Goal: Transaction & Acquisition: Purchase product/service

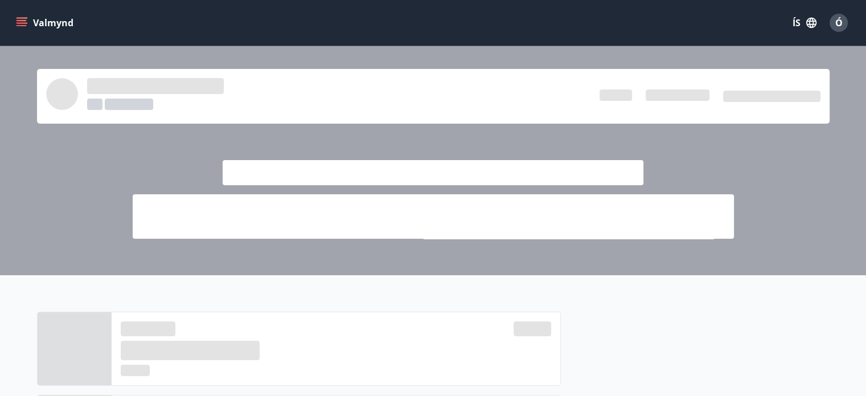
click at [21, 22] on icon "menu" at bounding box center [21, 22] width 11 height 11
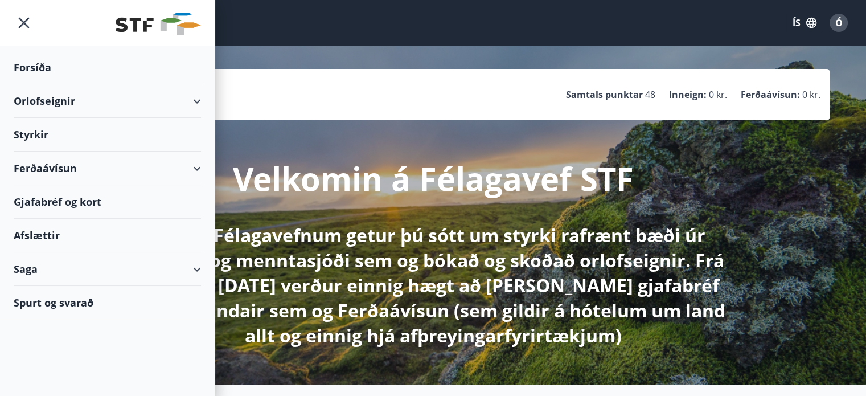
click at [197, 167] on div "Ferðaávísun" at bounding box center [107, 169] width 187 height 34
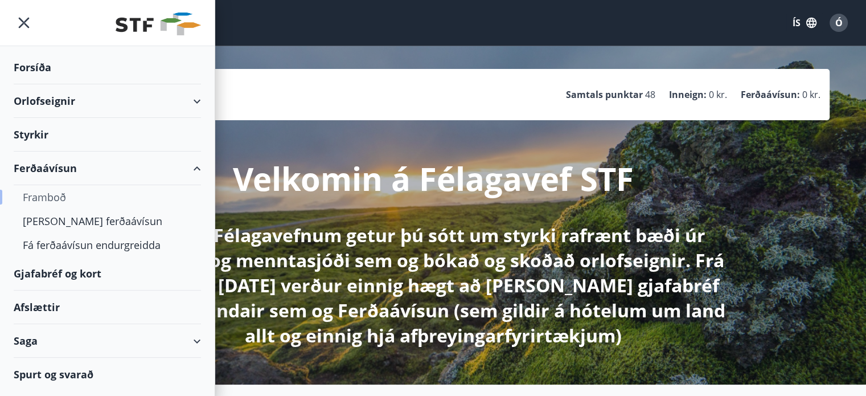
click at [43, 197] on div "Framboð" at bounding box center [107, 197] width 169 height 24
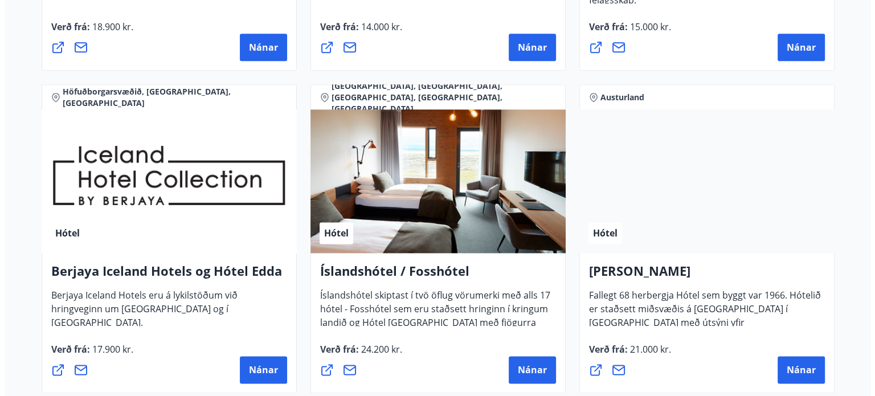
scroll to position [1424, 0]
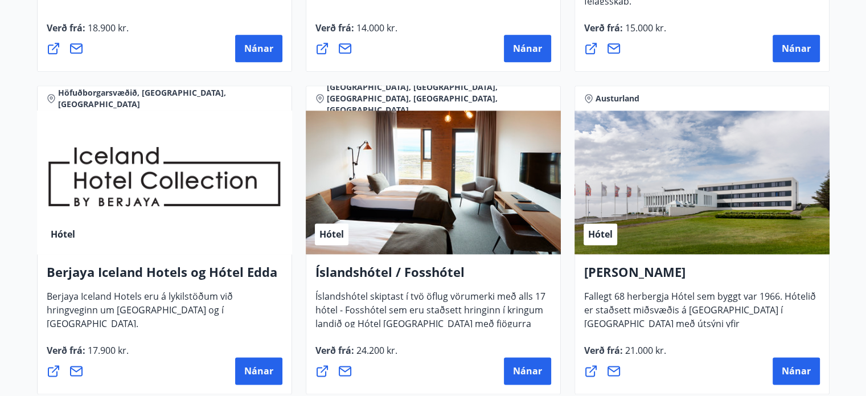
click at [103, 191] on div "Hótel" at bounding box center [164, 183] width 255 height 144
click at [259, 369] on span "Nánar" at bounding box center [258, 371] width 29 height 13
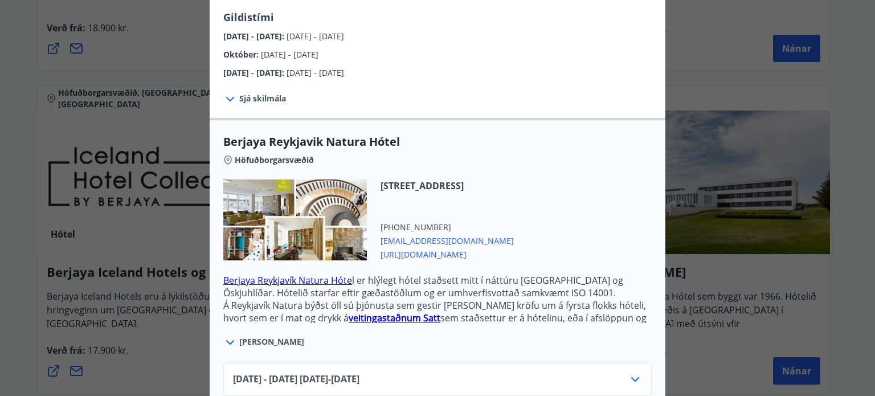
scroll to position [285, 0]
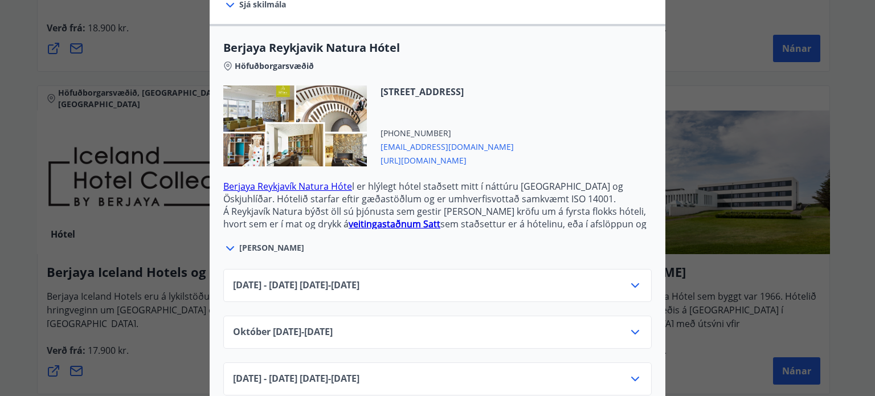
click at [521, 283] on div "[DATE] - [DATE] [DATE] - [DATE]" at bounding box center [437, 290] width 409 height 23
click at [631, 279] on icon at bounding box center [635, 286] width 14 height 14
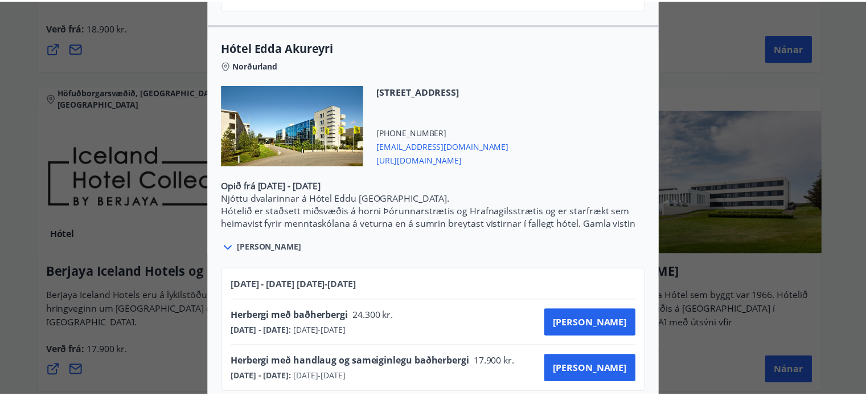
scroll to position [0, 0]
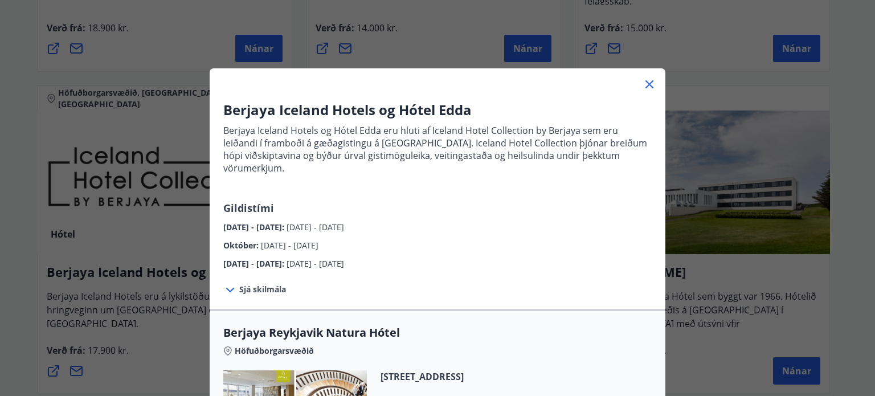
click at [855, 91] on div "Berjaya Iceland Hotels og Hótel Edda Berjaya Iceland Hotels og Hótel Edda eru h…" at bounding box center [437, 198] width 875 height 396
click at [645, 83] on icon at bounding box center [649, 84] width 8 height 8
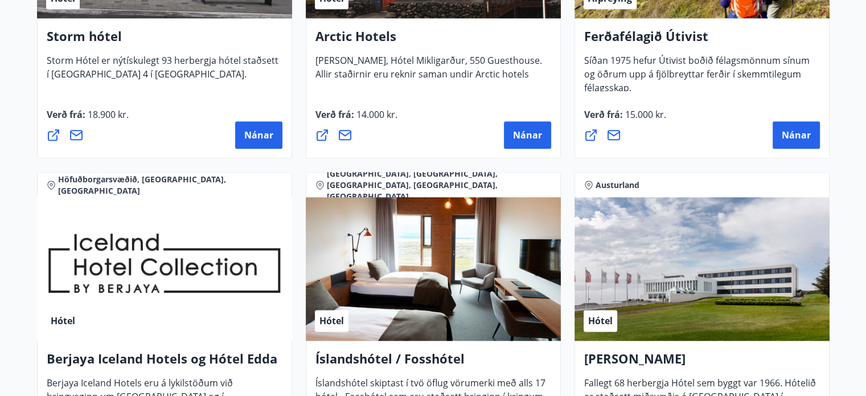
scroll to position [1424, 0]
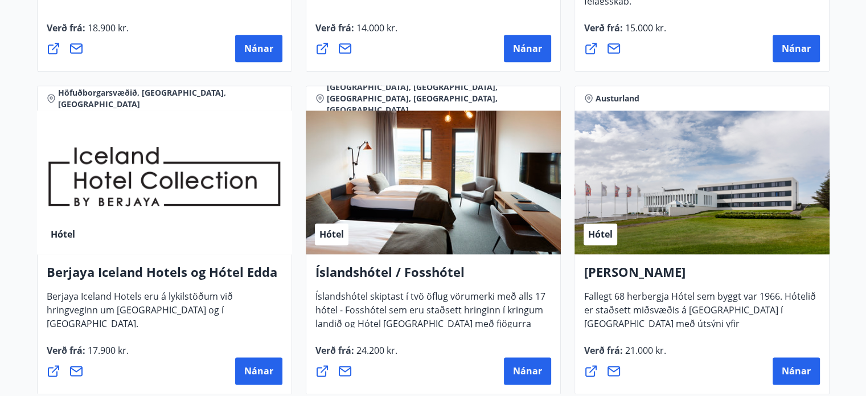
click at [400, 210] on div "Hótel" at bounding box center [433, 183] width 255 height 144
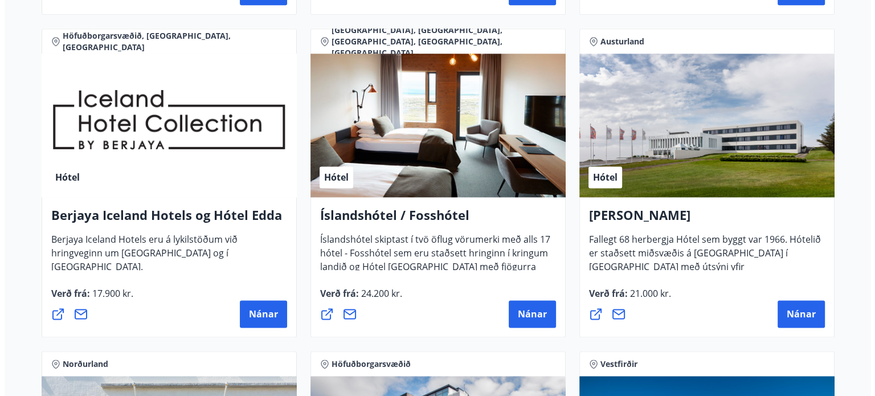
scroll to position [1538, 0]
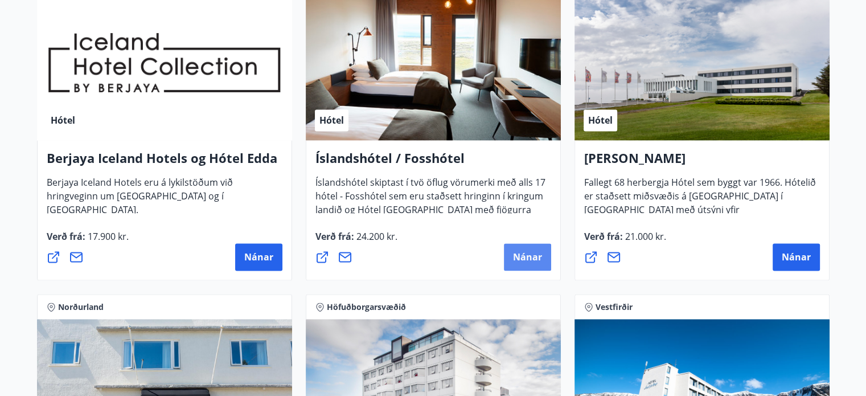
click at [528, 259] on span "Nánar" at bounding box center [527, 257] width 29 height 13
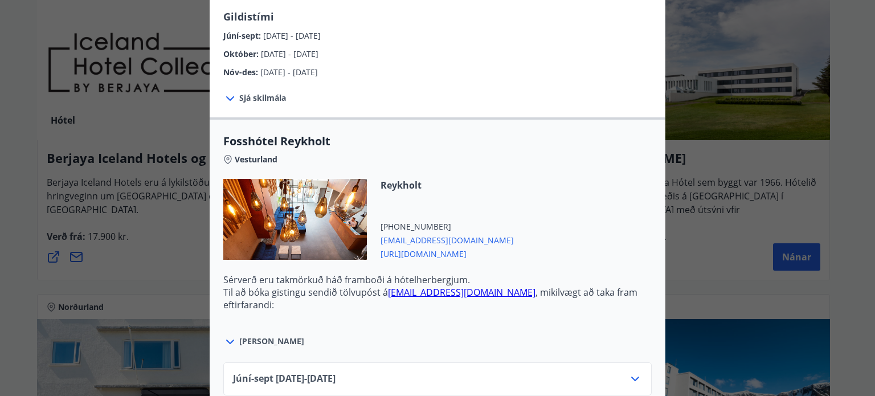
scroll to position [399, 0]
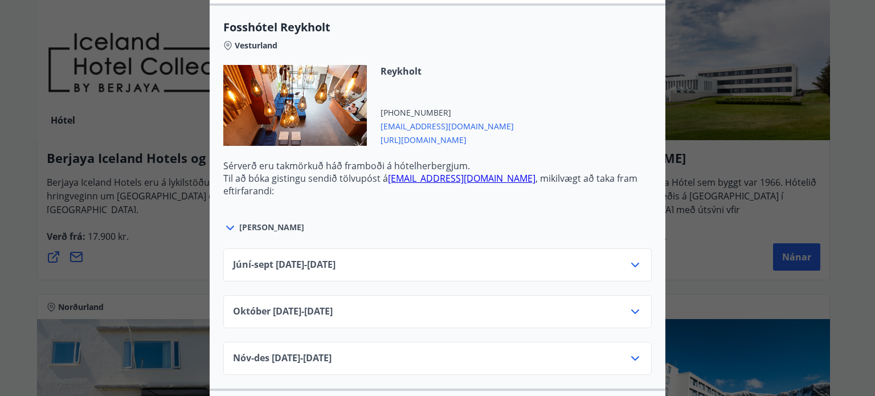
drag, startPoint x: 628, startPoint y: 265, endPoint x: 651, endPoint y: 283, distance: 28.4
click at [628, 267] on icon at bounding box center [635, 265] width 14 height 14
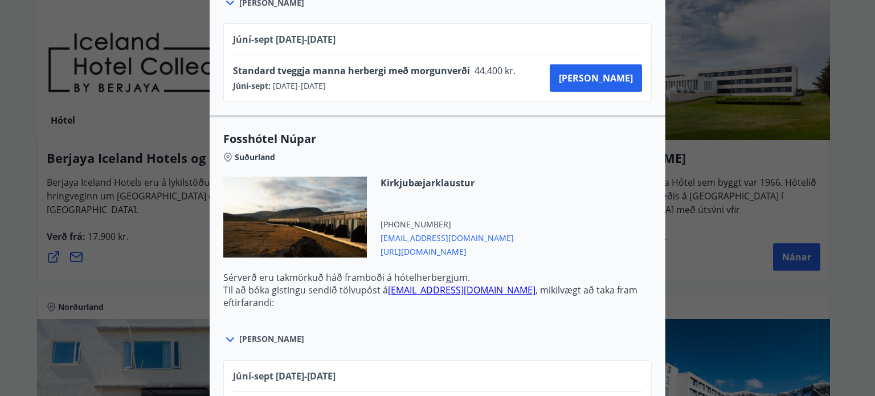
scroll to position [3610, 0]
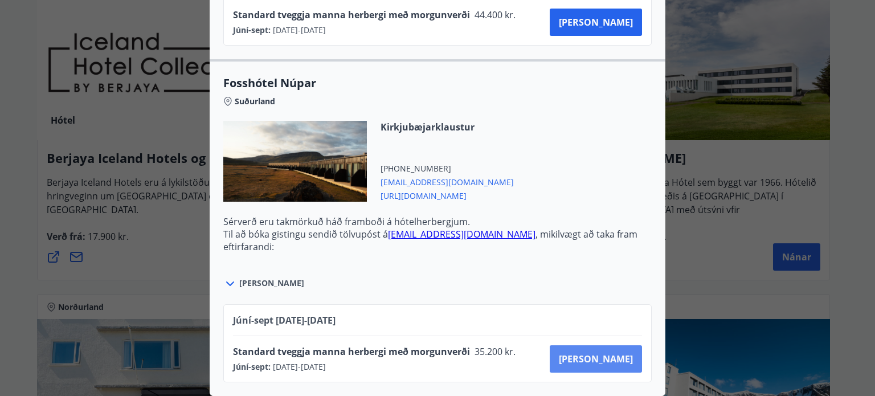
click at [618, 353] on span "[PERSON_NAME]" at bounding box center [596, 359] width 74 height 13
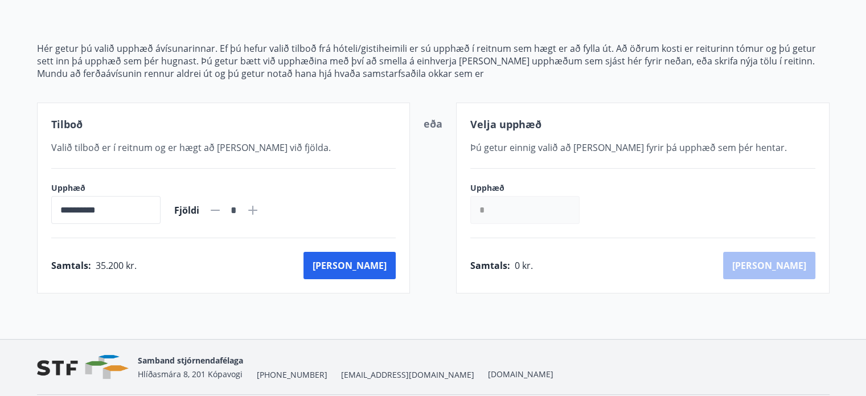
scroll to position [153, 0]
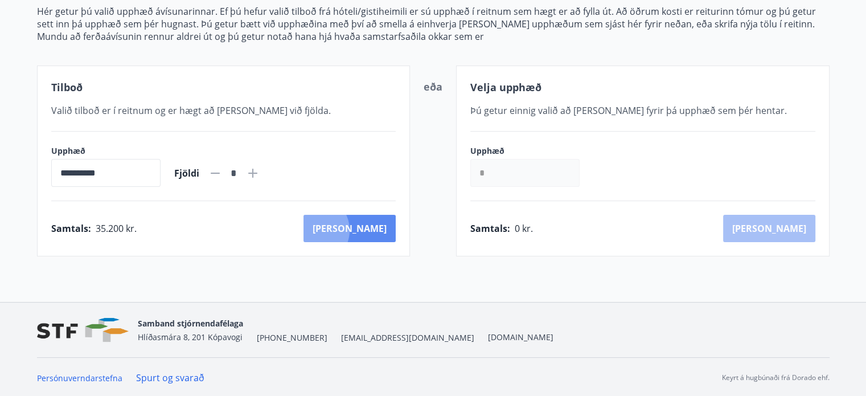
click at [365, 229] on button "[PERSON_NAME]" at bounding box center [350, 228] width 92 height 27
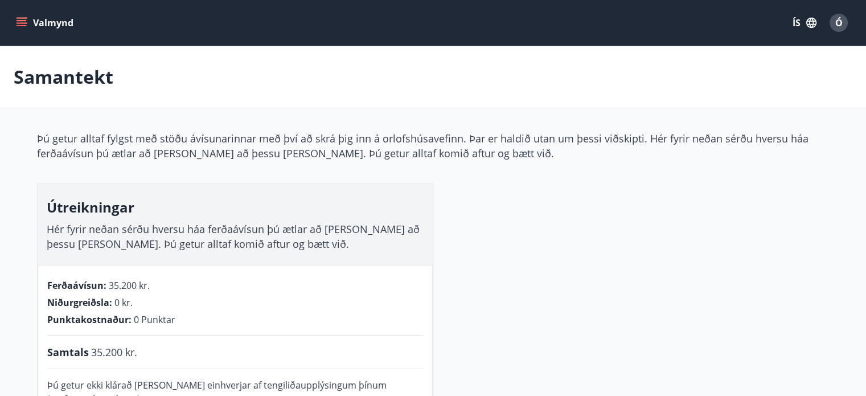
click at [20, 23] on icon "menu" at bounding box center [23, 22] width 13 height 1
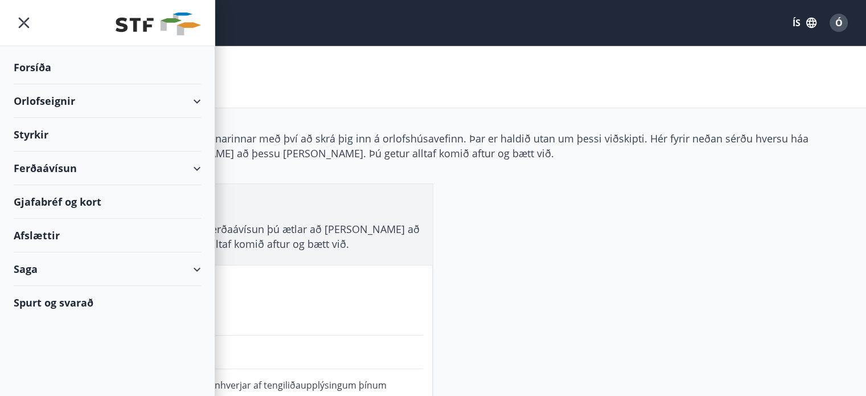
click at [655, 256] on div "**********" at bounding box center [433, 373] width 793 height 484
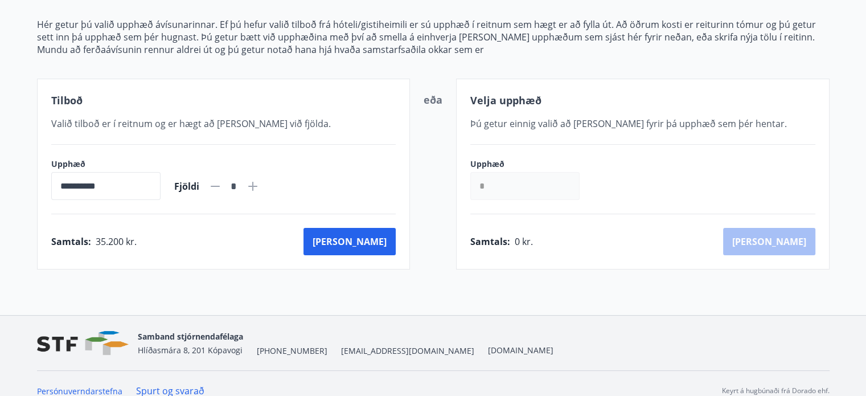
scroll to position [153, 0]
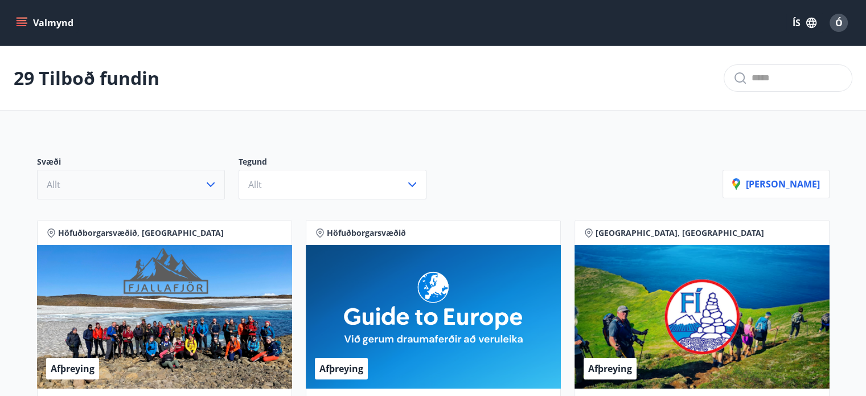
click at [208, 185] on icon "button" at bounding box center [211, 185] width 14 height 14
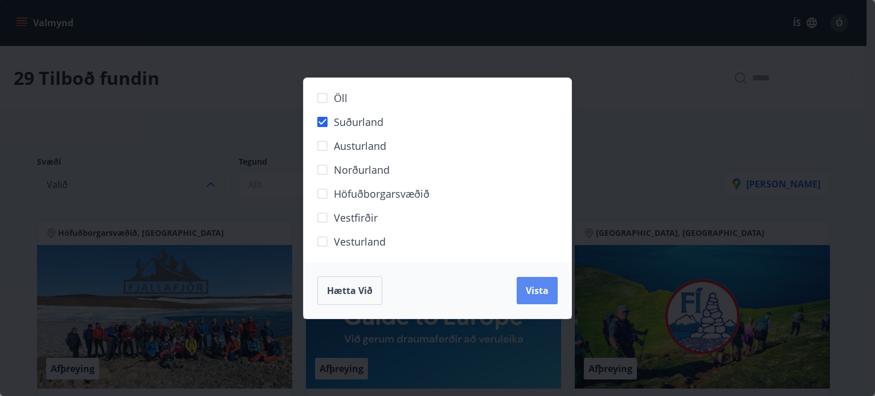
click at [532, 299] on button "Vista" at bounding box center [537, 290] width 41 height 27
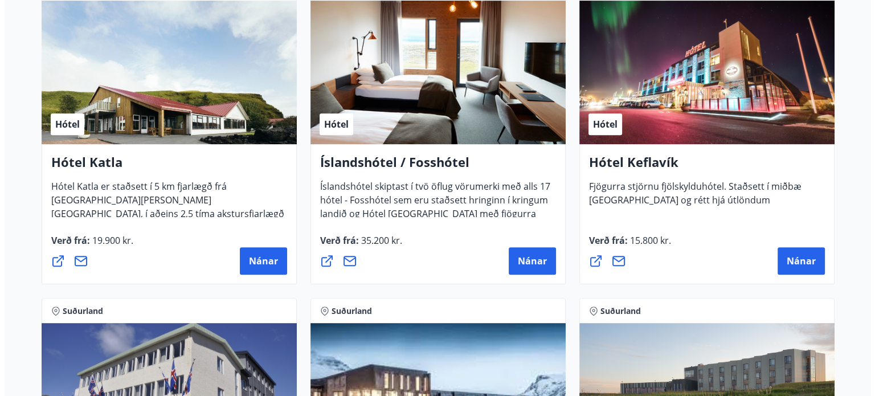
scroll to position [615, 0]
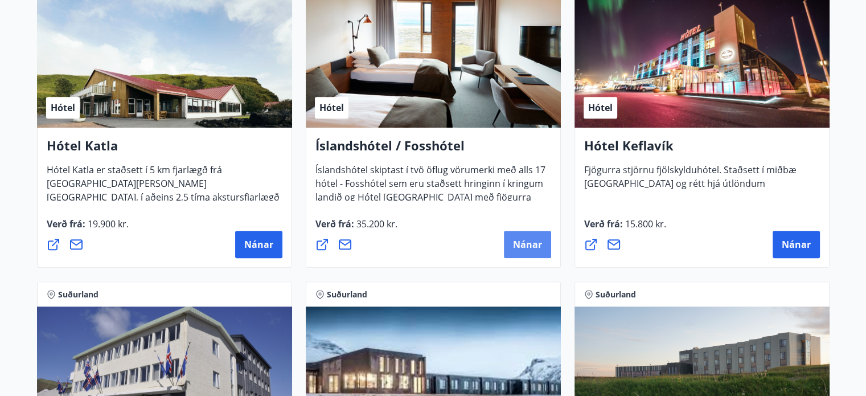
click at [528, 247] on span "Nánar" at bounding box center [527, 244] width 29 height 13
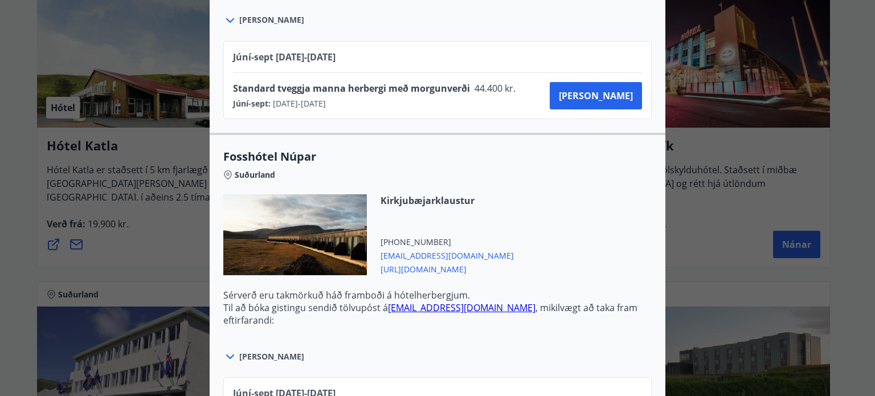
scroll to position [627, 0]
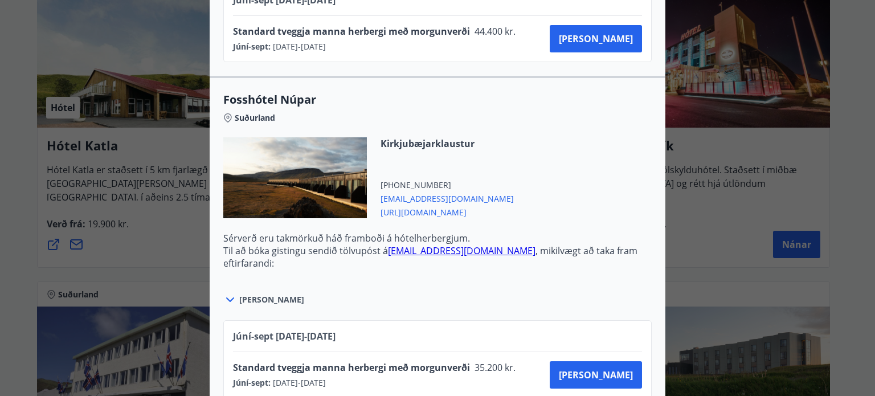
click at [422, 210] on span "[URL][DOMAIN_NAME]" at bounding box center [447, 212] width 133 height 14
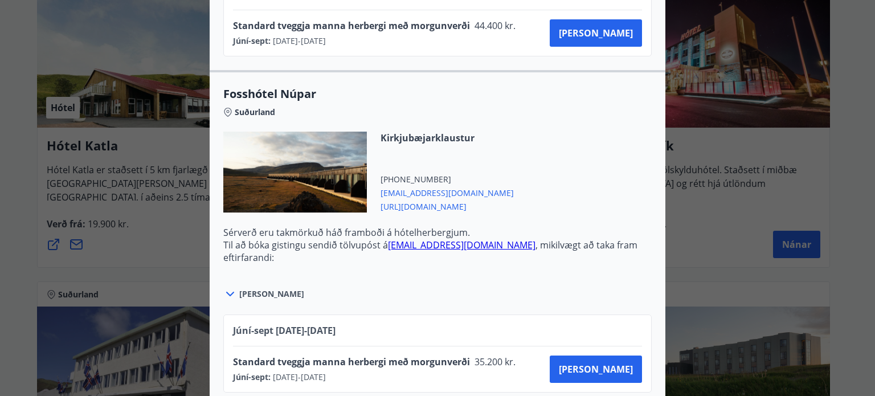
scroll to position [650, 0]
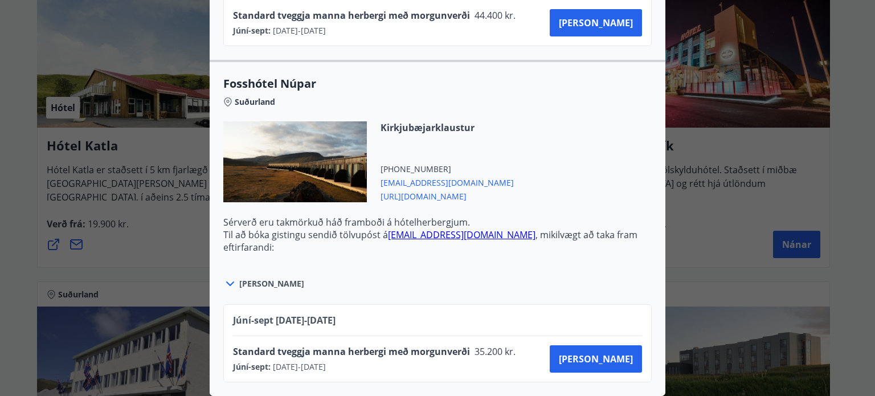
click at [227, 281] on icon at bounding box center [230, 283] width 8 height 5
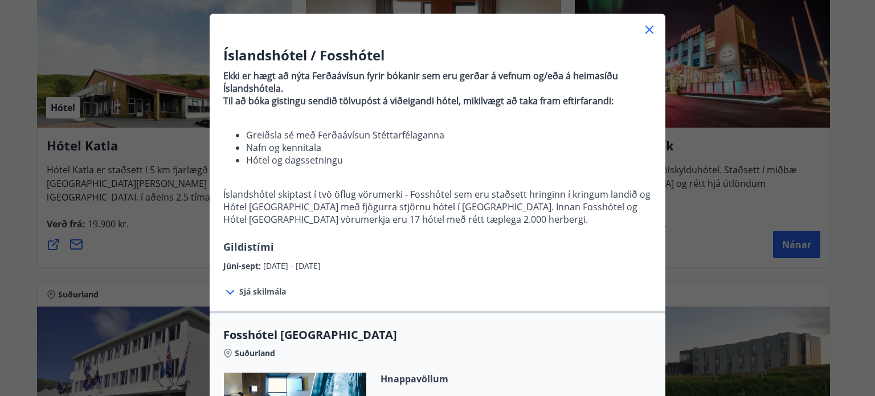
scroll to position [0, 0]
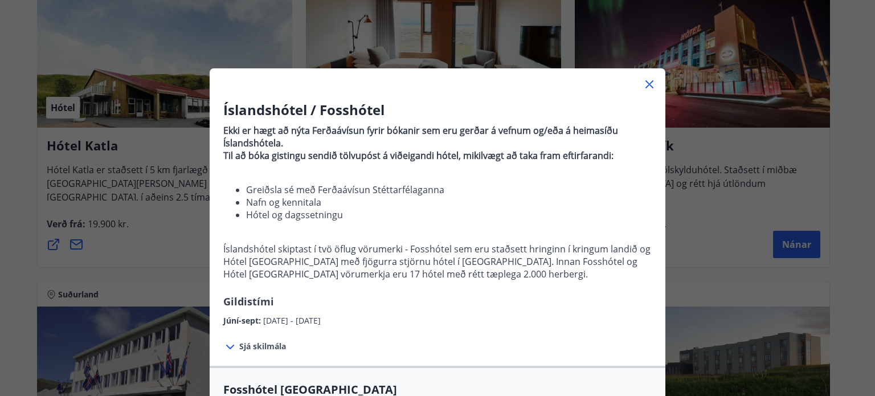
click at [647, 86] on icon at bounding box center [649, 84] width 8 height 8
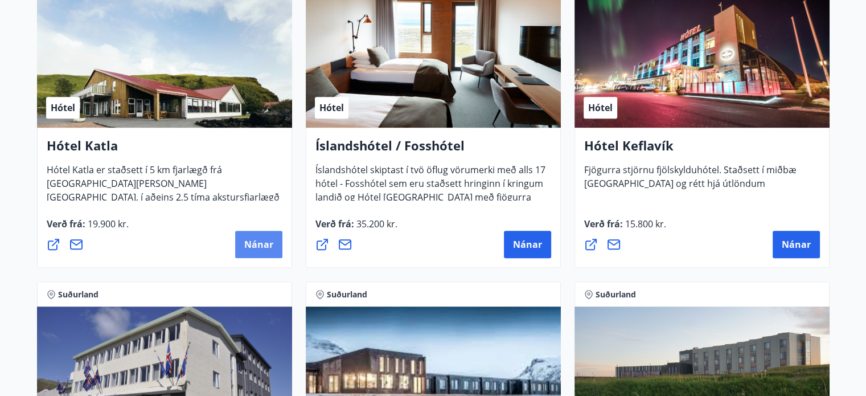
click at [257, 242] on span "Nánar" at bounding box center [258, 244] width 29 height 13
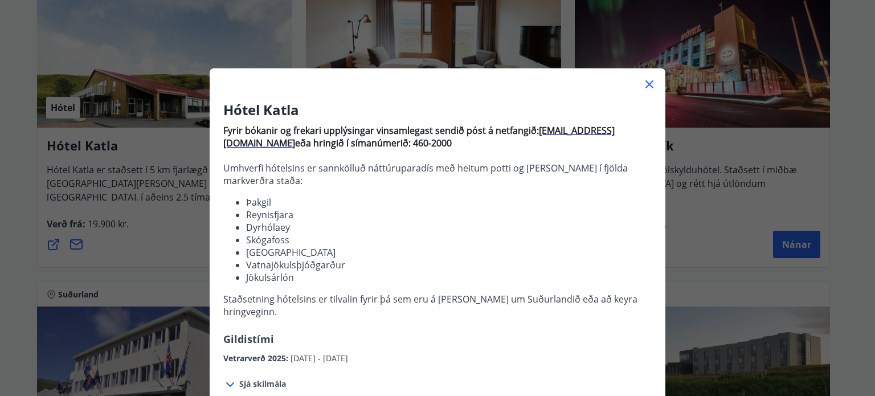
click at [643, 81] on icon at bounding box center [650, 84] width 14 height 14
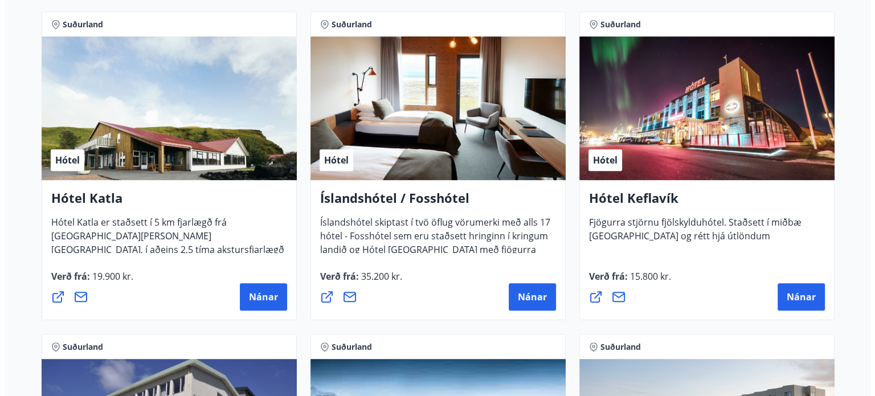
scroll to position [570, 0]
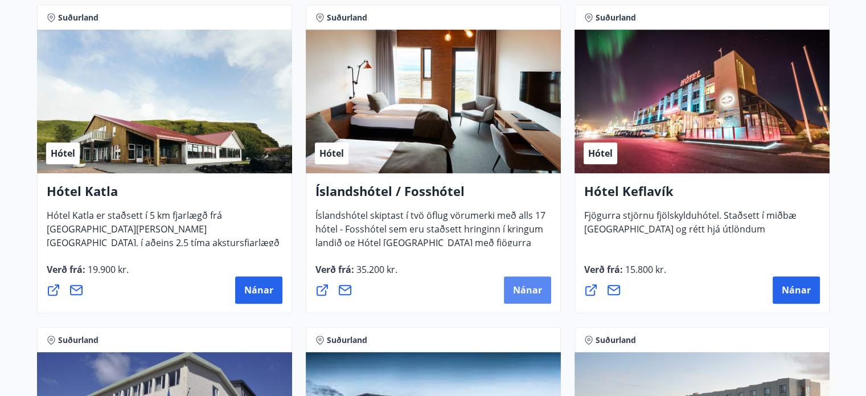
click at [533, 295] on span "Nánar" at bounding box center [527, 290] width 29 height 13
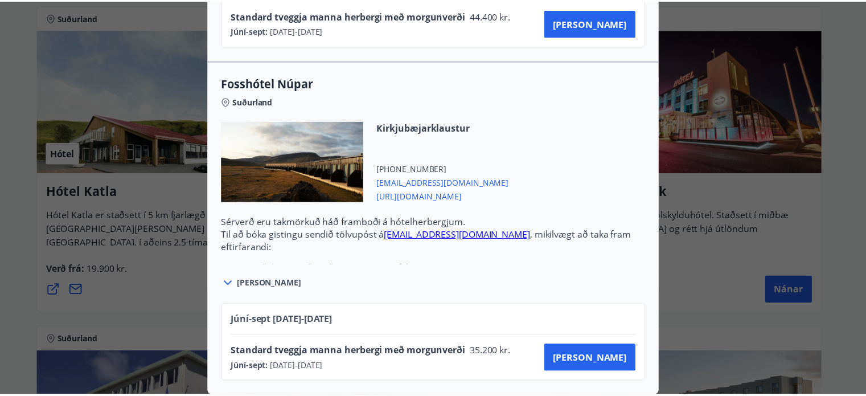
scroll to position [0, 0]
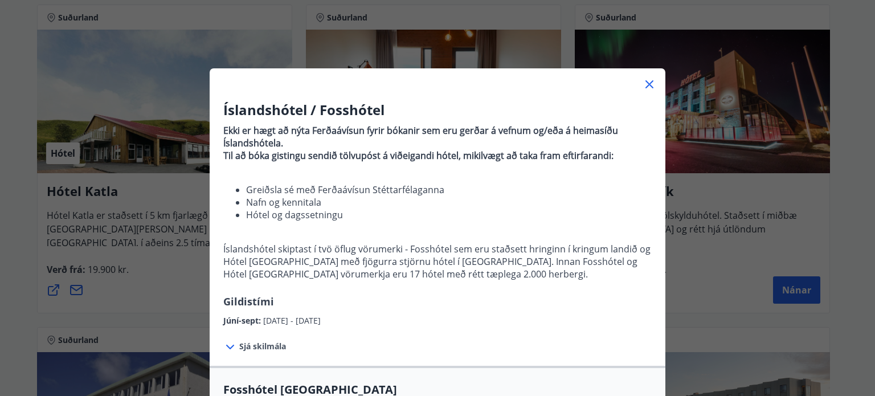
click at [700, 285] on div "Íslandshótel / Fosshótel Ekki er hægt að nýta Ferðaávísun fyrir bókanir sem eru…" at bounding box center [437, 198] width 875 height 396
click at [645, 83] on icon at bounding box center [650, 84] width 14 height 14
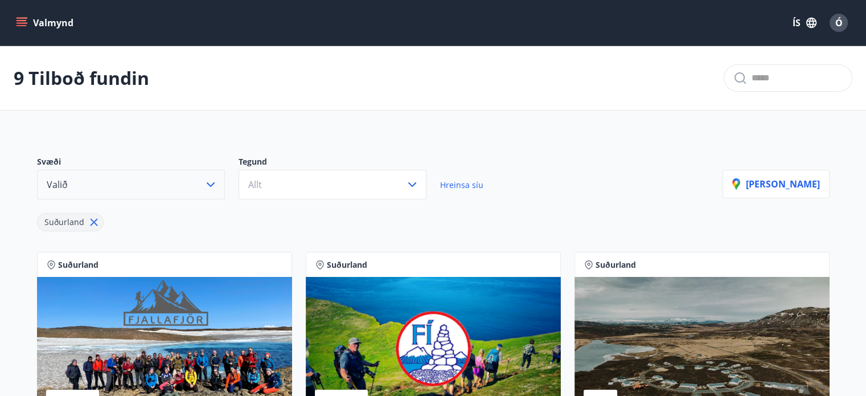
click at [23, 23] on icon "menu" at bounding box center [23, 22] width 13 height 1
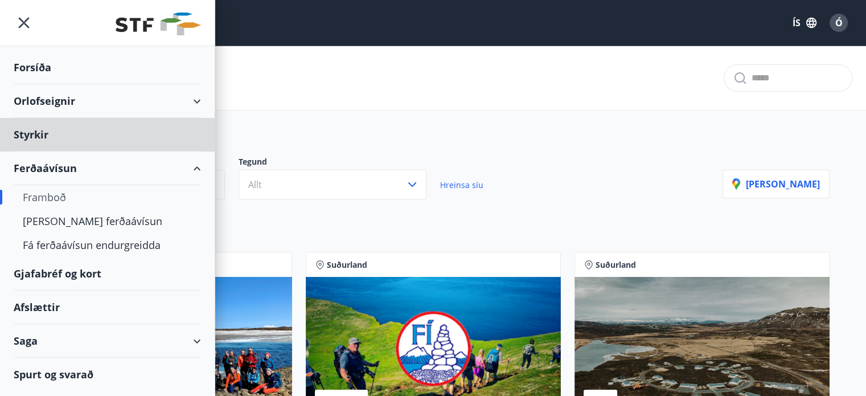
click at [30, 65] on div "Forsíða" at bounding box center [107, 68] width 187 height 34
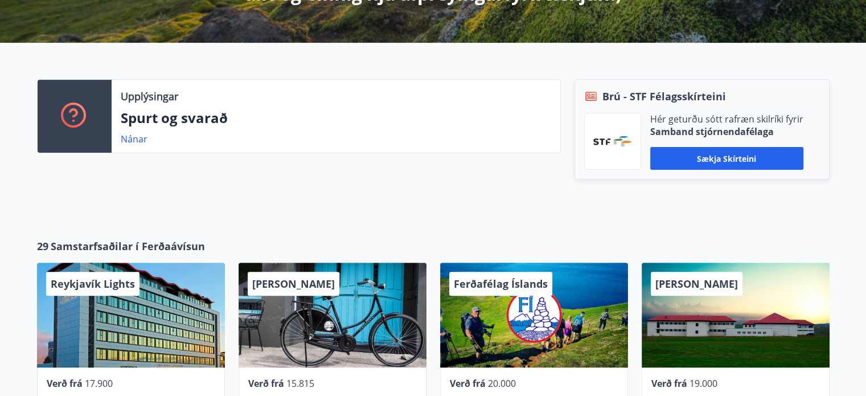
scroll to position [285, 0]
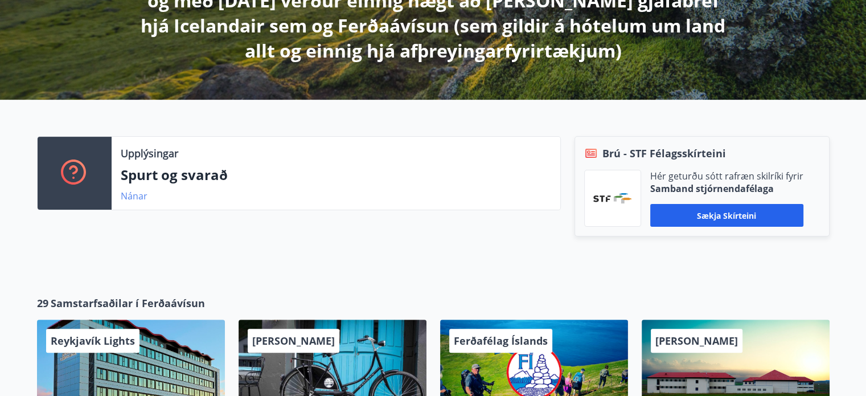
click at [130, 198] on link "Nánar" at bounding box center [134, 196] width 27 height 13
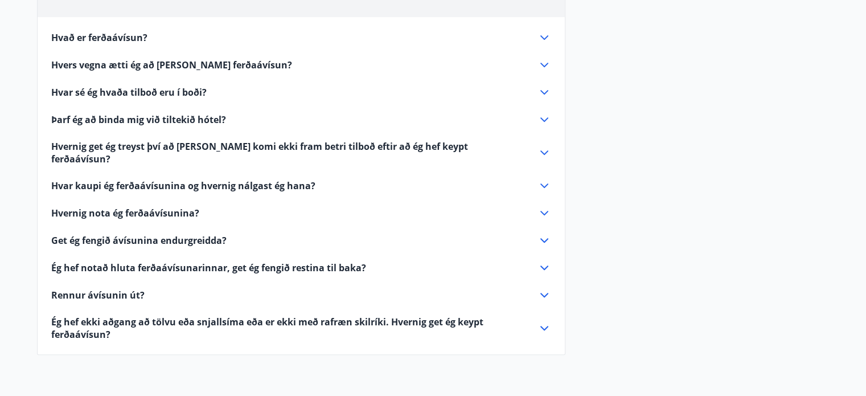
scroll to position [513, 0]
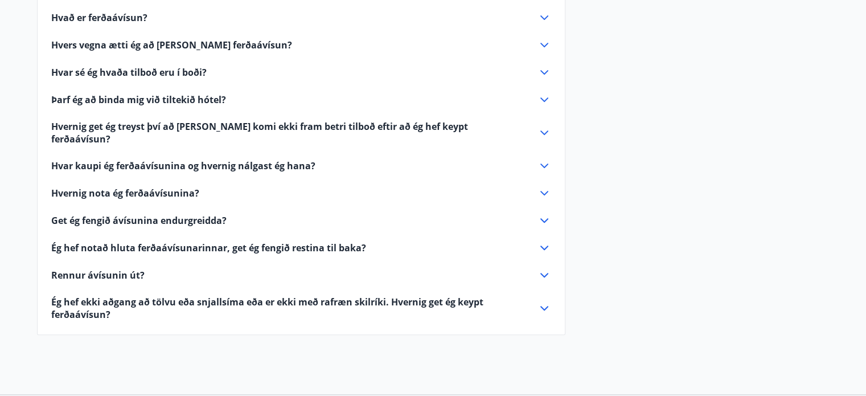
click at [545, 273] on icon at bounding box center [545, 275] width 8 height 5
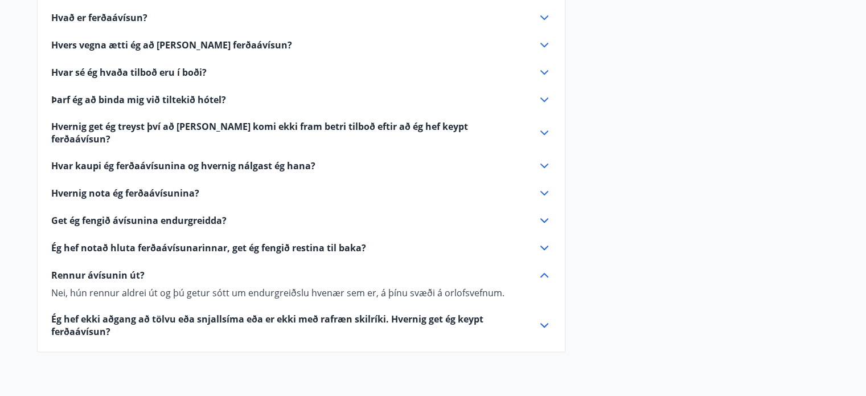
click at [545, 42] on icon at bounding box center [545, 45] width 14 height 14
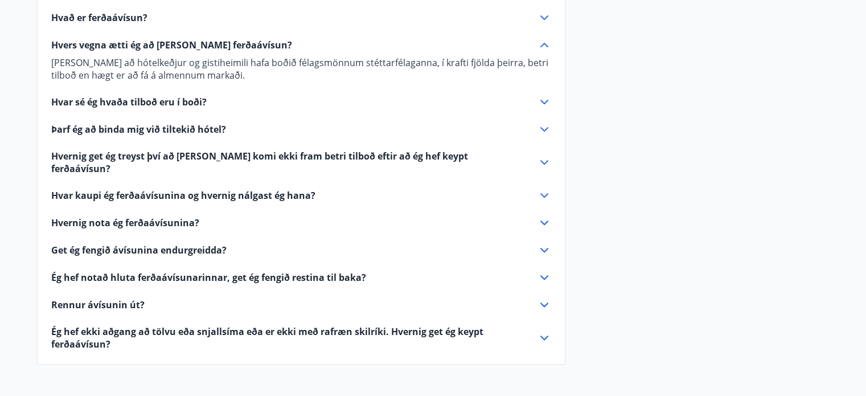
click at [541, 15] on icon at bounding box center [545, 17] width 8 height 5
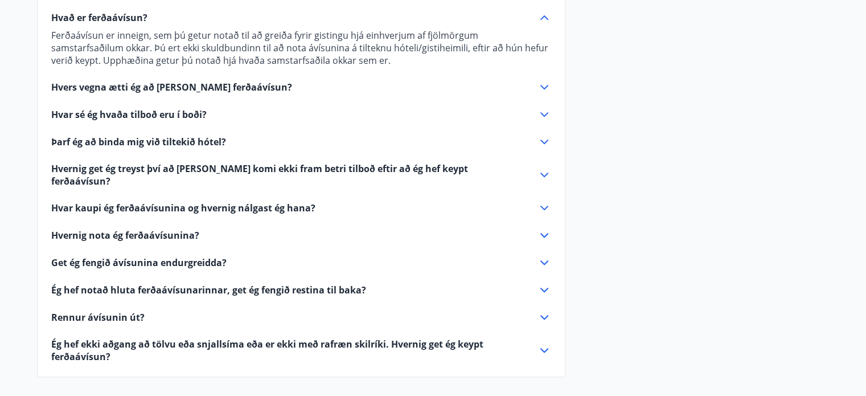
click at [545, 137] on icon at bounding box center [545, 142] width 14 height 14
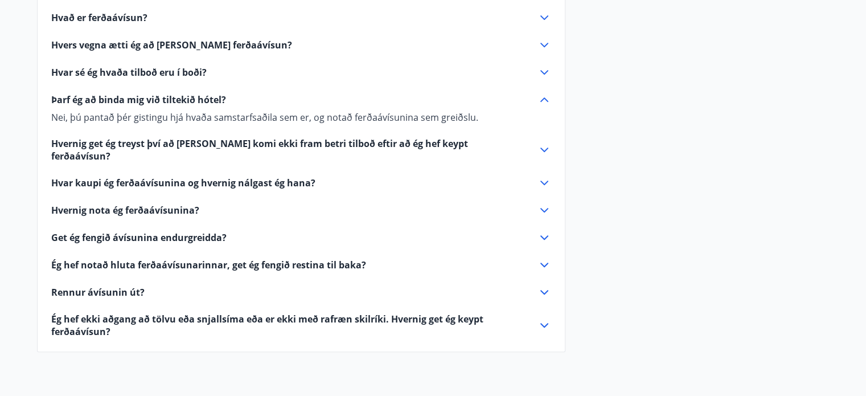
click at [543, 176] on icon at bounding box center [545, 183] width 14 height 14
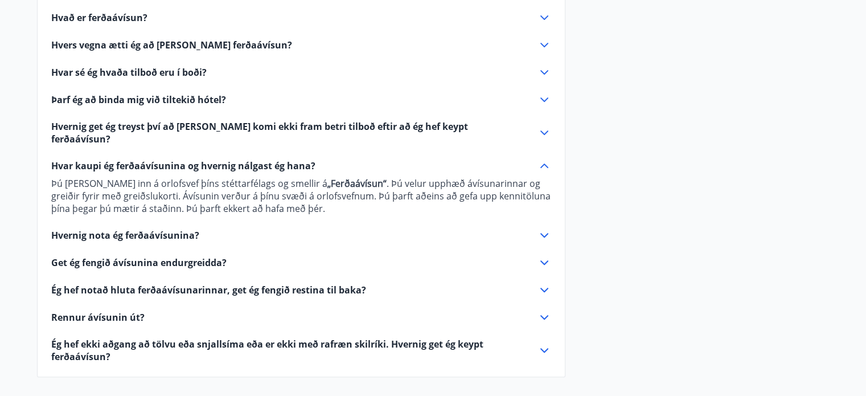
click at [545, 233] on icon at bounding box center [545, 235] width 8 height 5
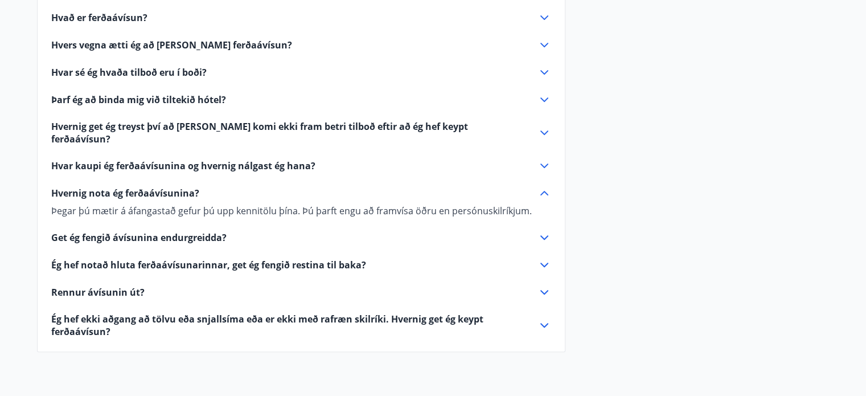
click at [542, 231] on icon at bounding box center [545, 238] width 14 height 14
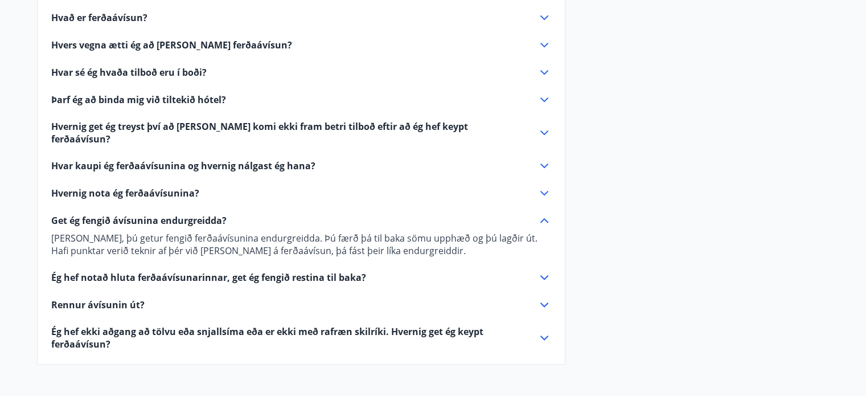
click at [542, 271] on icon at bounding box center [545, 278] width 14 height 14
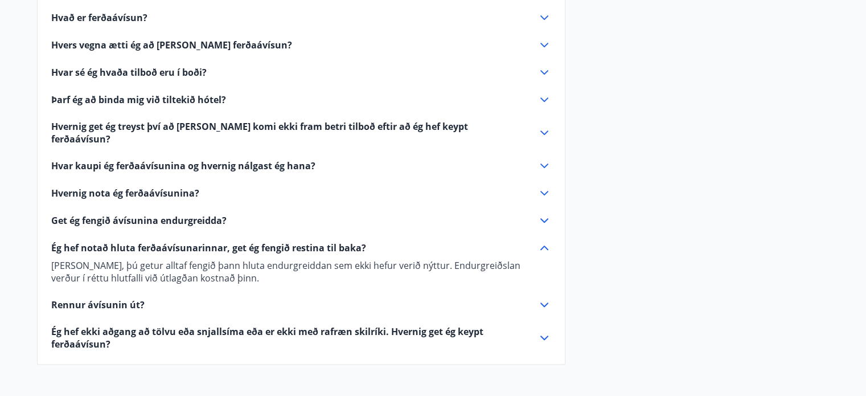
click at [544, 331] on icon at bounding box center [545, 338] width 14 height 14
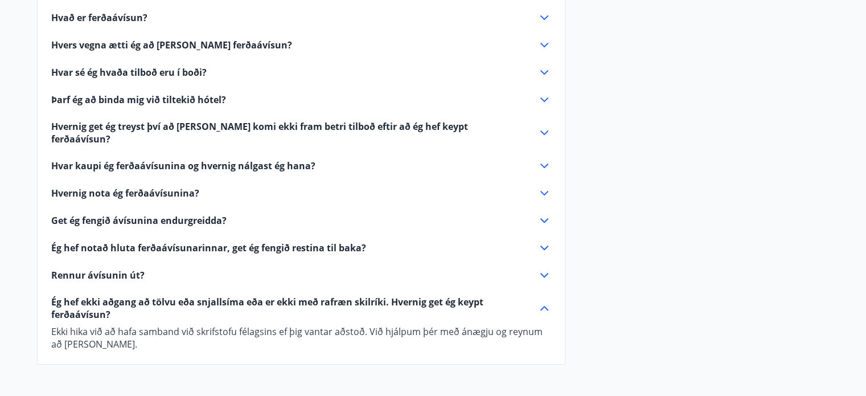
scroll to position [285, 0]
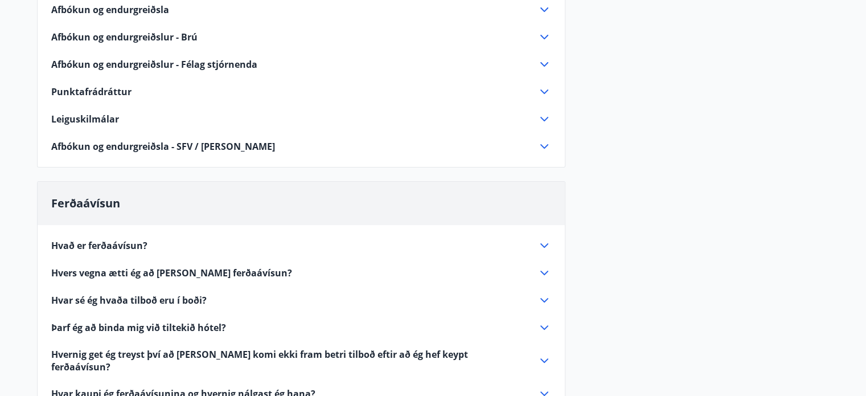
click at [540, 91] on icon at bounding box center [545, 92] width 14 height 14
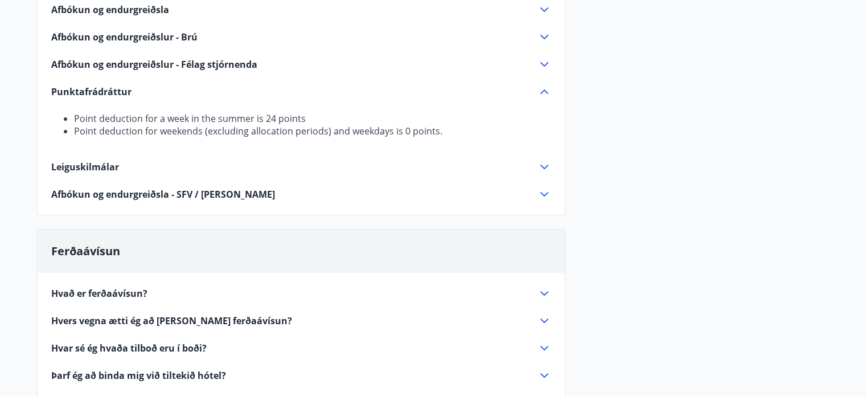
click at [546, 193] on icon at bounding box center [545, 194] width 14 height 14
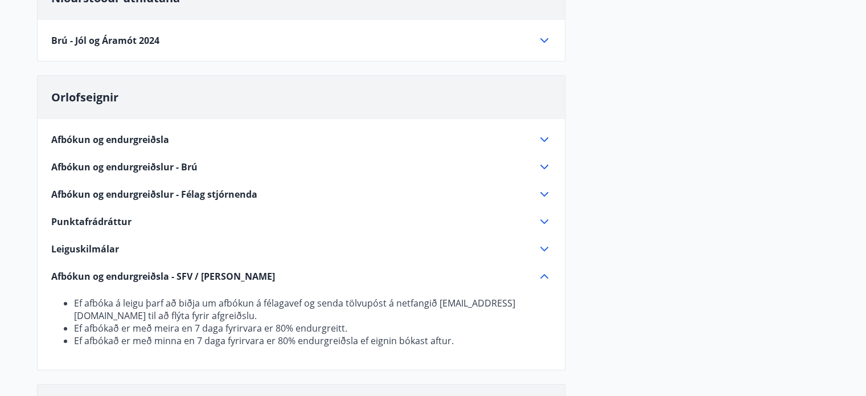
scroll to position [0, 0]
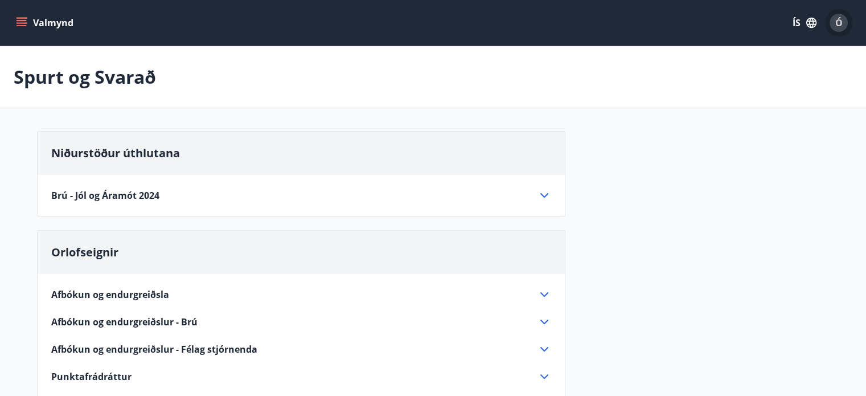
click at [839, 23] on span "Ó" at bounding box center [839, 23] width 7 height 13
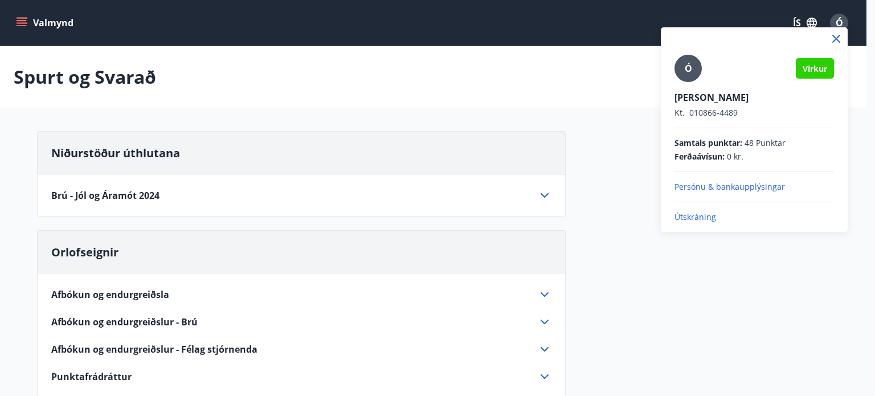
click at [23, 17] on div at bounding box center [437, 198] width 875 height 396
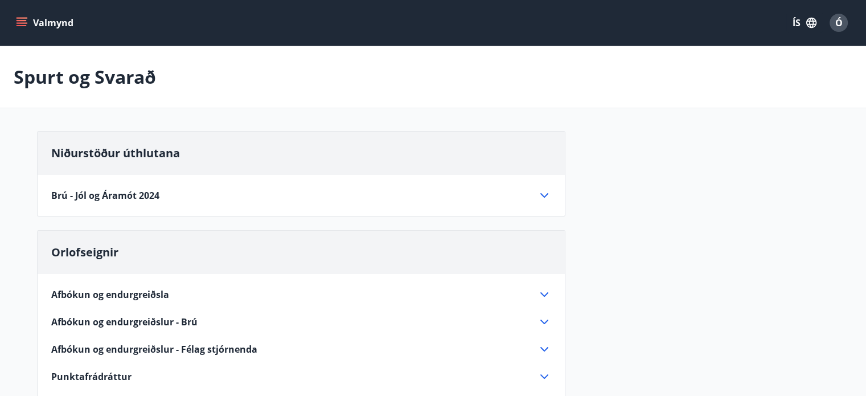
click at [21, 23] on icon "menu" at bounding box center [23, 22] width 13 height 1
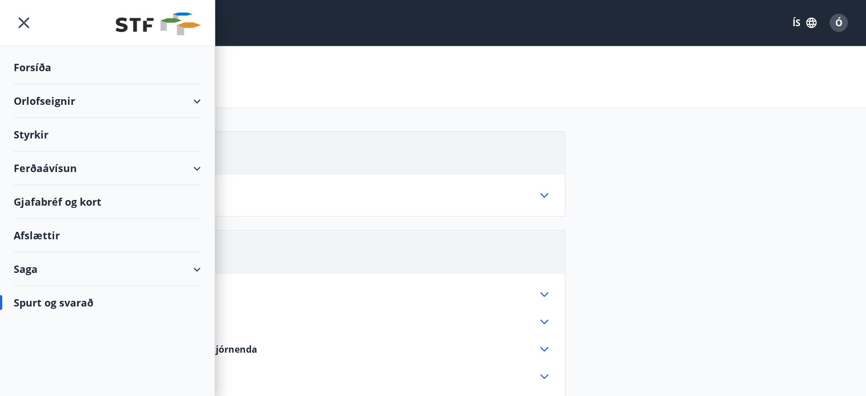
click at [18, 269] on div "Saga" at bounding box center [107, 269] width 187 height 34
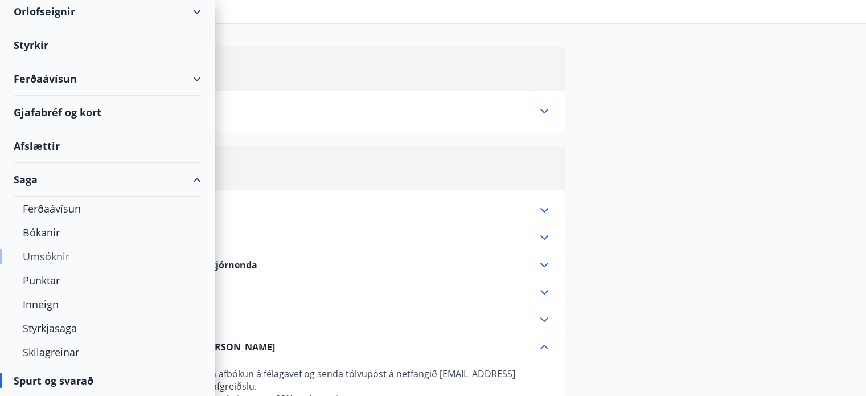
scroll to position [171, 0]
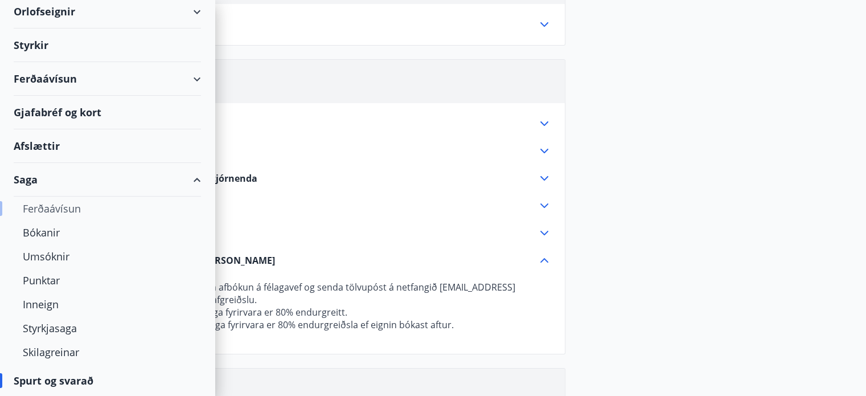
click at [50, 209] on div "Ferðaávísun" at bounding box center [107, 209] width 169 height 24
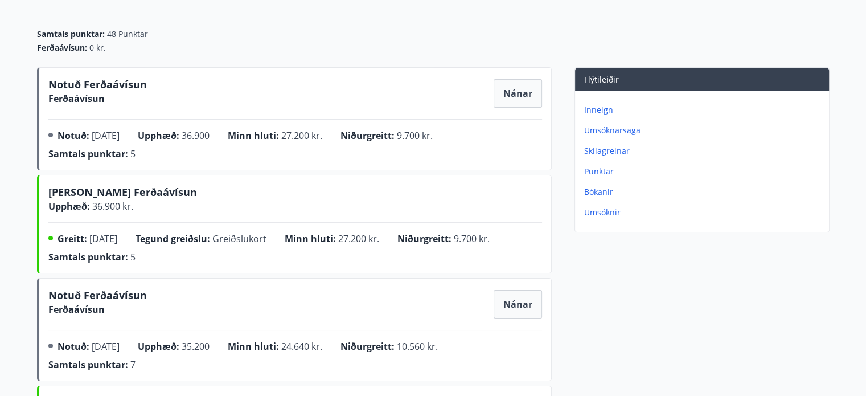
scroll to position [111, 0]
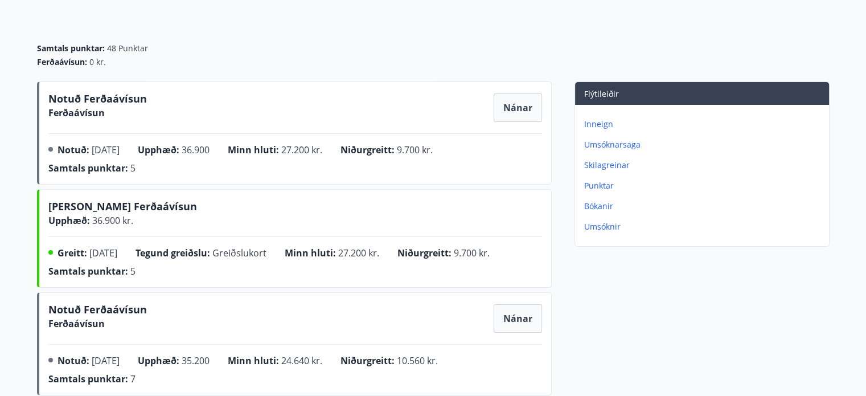
click at [608, 167] on p "Skilagreinar" at bounding box center [704, 165] width 240 height 11
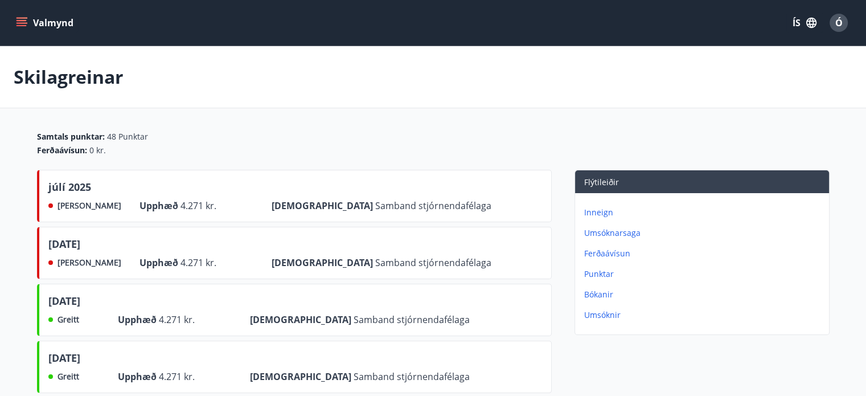
click at [602, 252] on p "Ferðaávísun" at bounding box center [704, 253] width 240 height 11
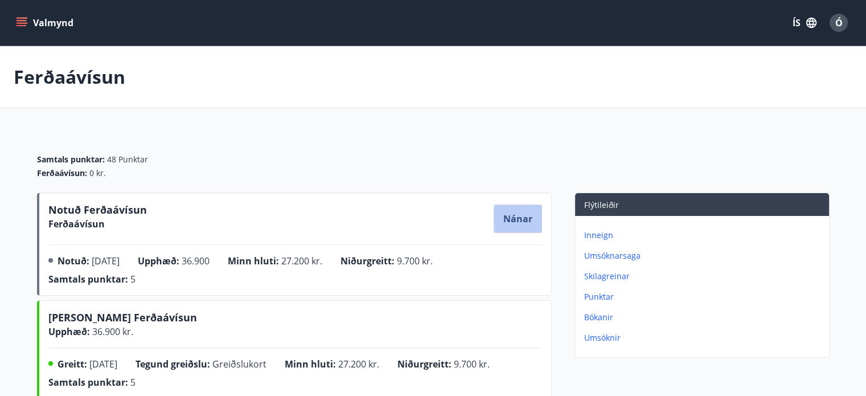
click at [525, 226] on button "Nánar" at bounding box center [517, 218] width 47 height 27
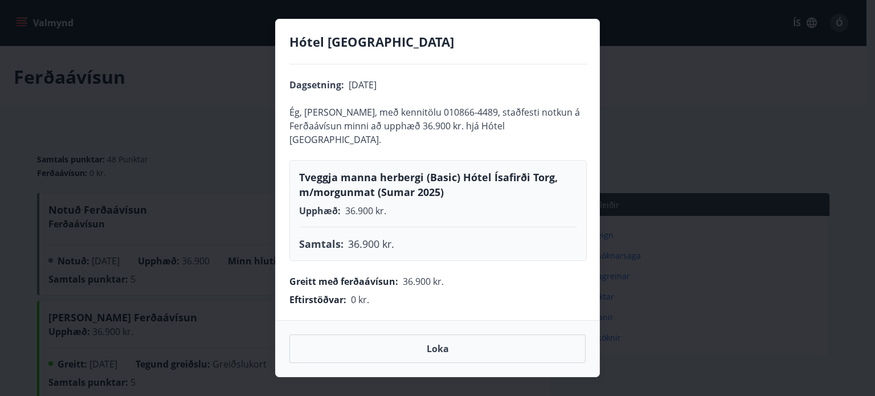
click at [446, 346] on span "Loka" at bounding box center [438, 348] width 22 height 13
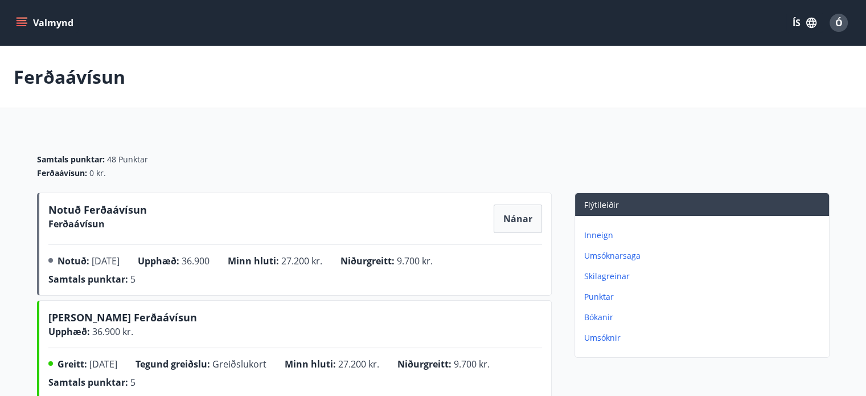
click at [19, 24] on icon "menu" at bounding box center [21, 22] width 11 height 11
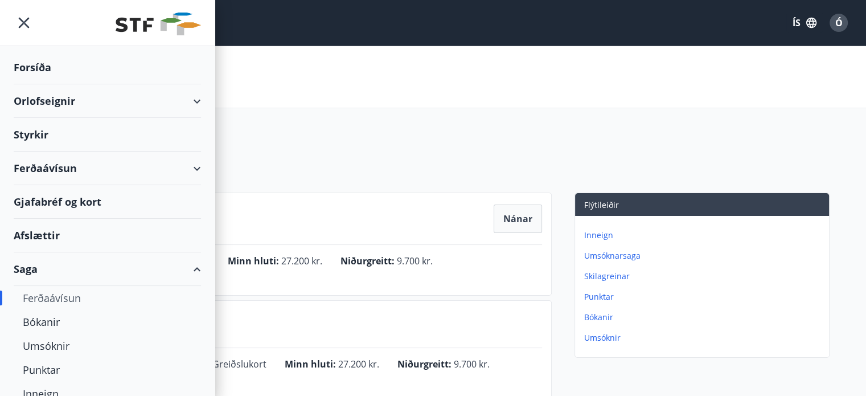
click at [189, 169] on div "Ferðaávísun" at bounding box center [107, 169] width 187 height 34
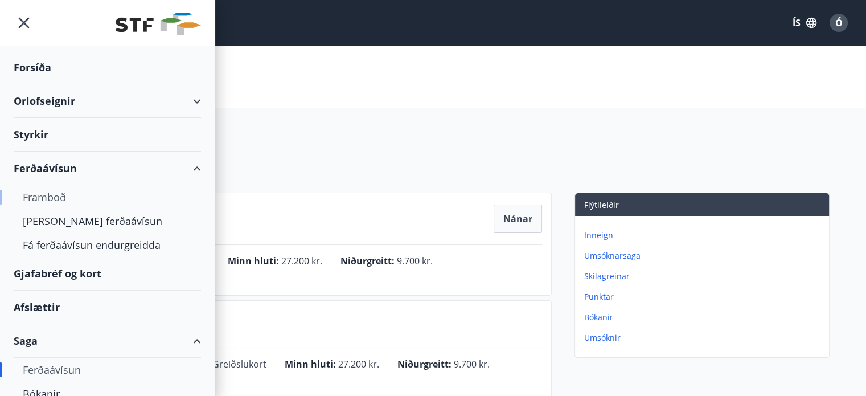
click at [46, 198] on div "Framboð" at bounding box center [107, 197] width 169 height 24
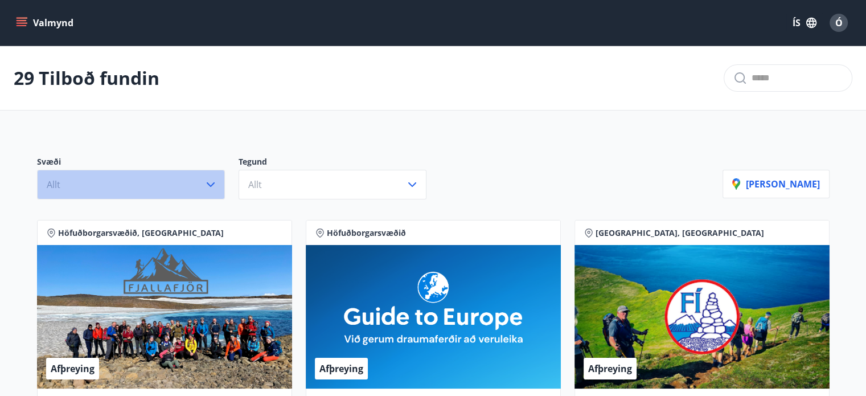
click at [210, 184] on icon "button" at bounding box center [211, 185] width 14 height 14
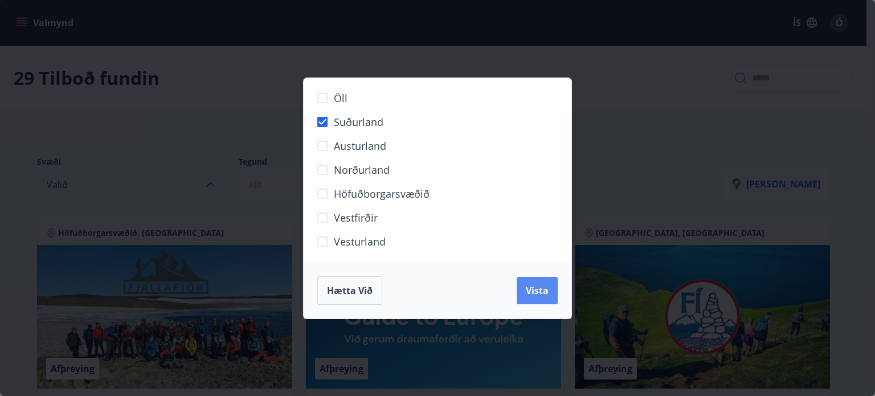
drag, startPoint x: 538, startPoint y: 289, endPoint x: 599, endPoint y: 278, distance: 62.0
click at [538, 289] on span "Vista" at bounding box center [537, 290] width 23 height 13
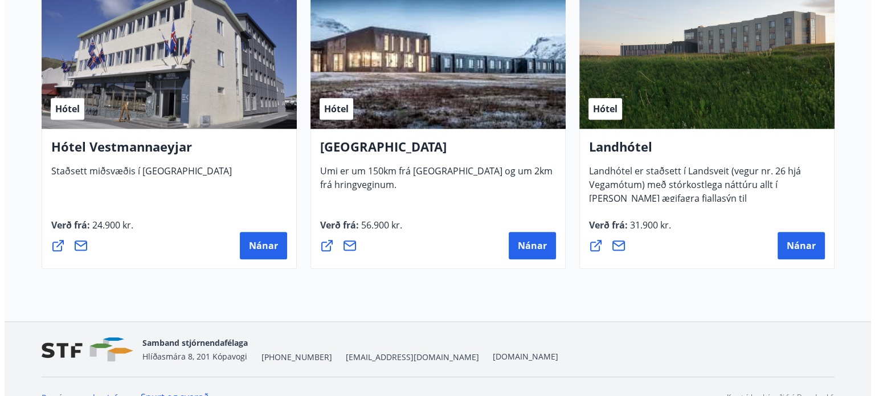
scroll to position [957, 0]
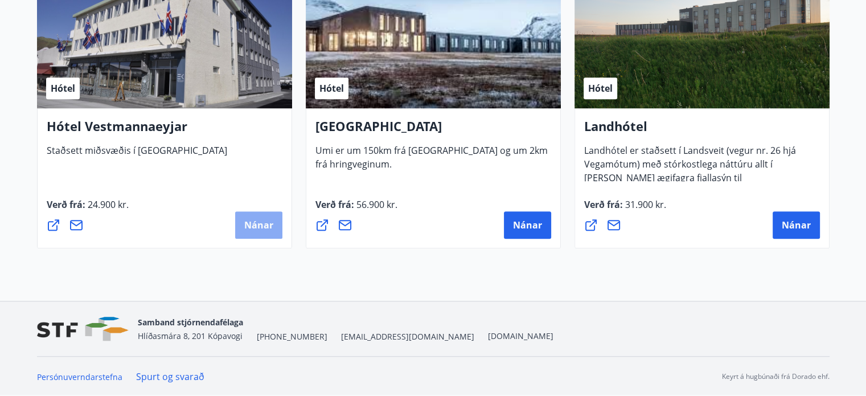
click at [248, 226] on span "Nánar" at bounding box center [258, 225] width 29 height 13
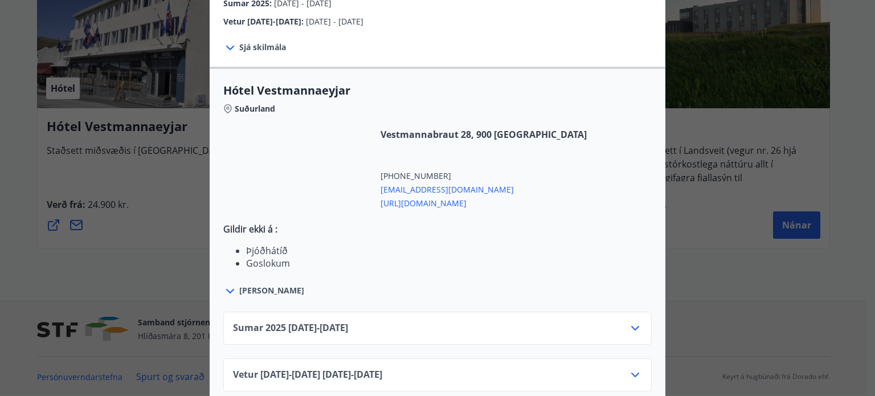
scroll to position [316, 0]
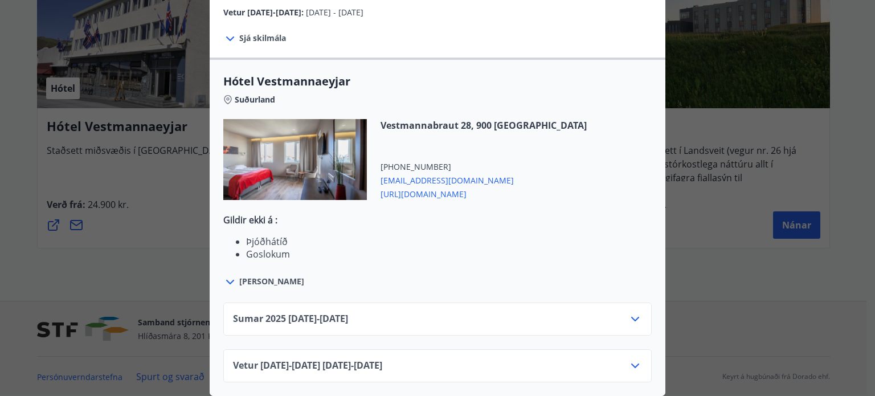
click at [629, 314] on icon at bounding box center [635, 319] width 14 height 14
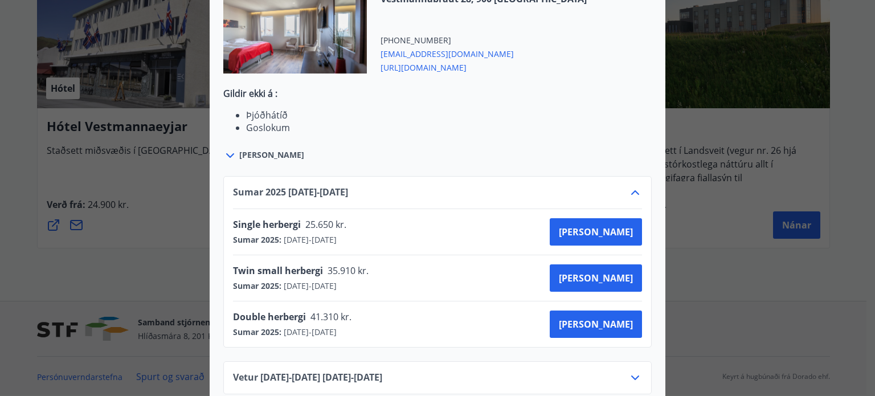
scroll to position [453, 0]
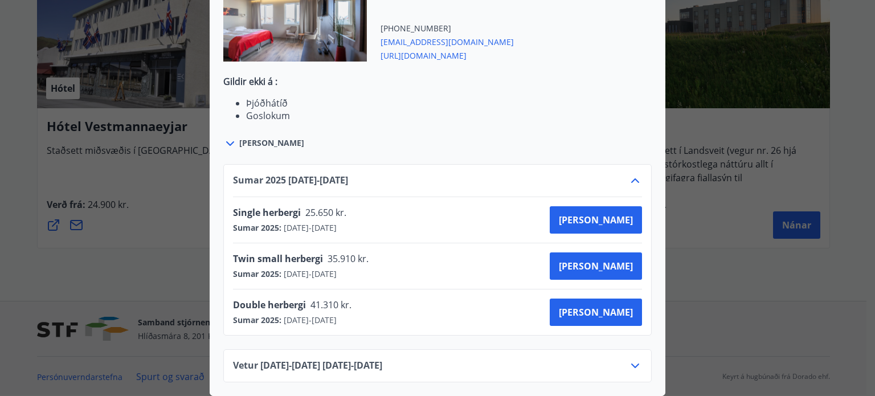
click at [438, 48] on span "[URL][DOMAIN_NAME]" at bounding box center [484, 55] width 206 height 14
click at [606, 216] on span "[PERSON_NAME]" at bounding box center [596, 220] width 74 height 13
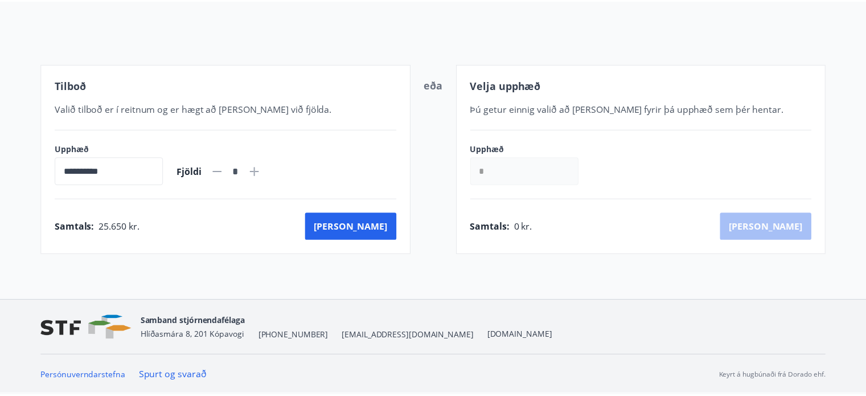
scroll to position [116, 0]
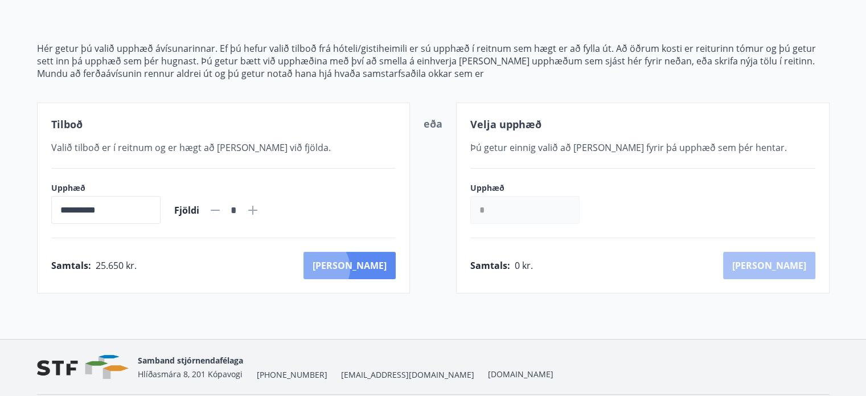
click at [367, 268] on button "[PERSON_NAME]" at bounding box center [350, 265] width 92 height 27
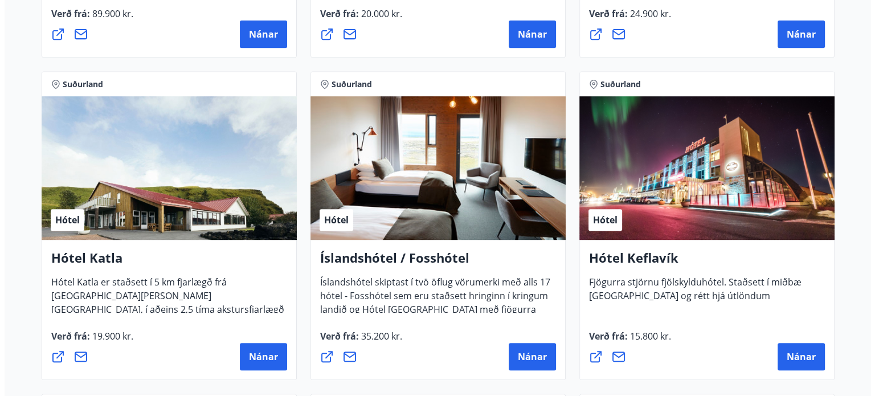
scroll to position [515, 0]
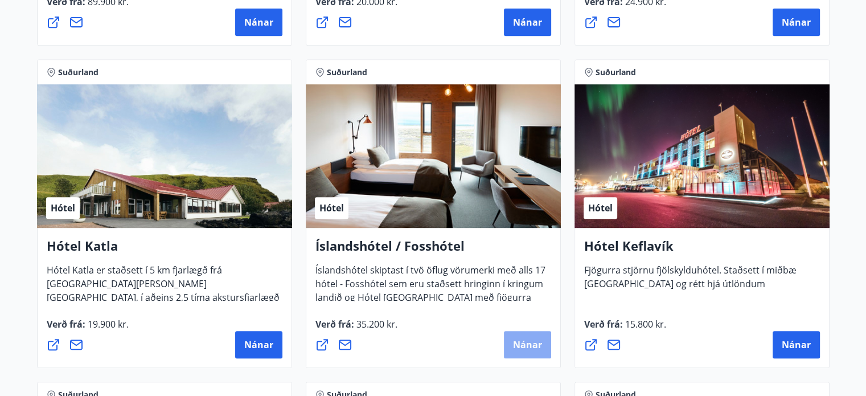
click at [525, 351] on button "Nánar" at bounding box center [527, 344] width 47 height 27
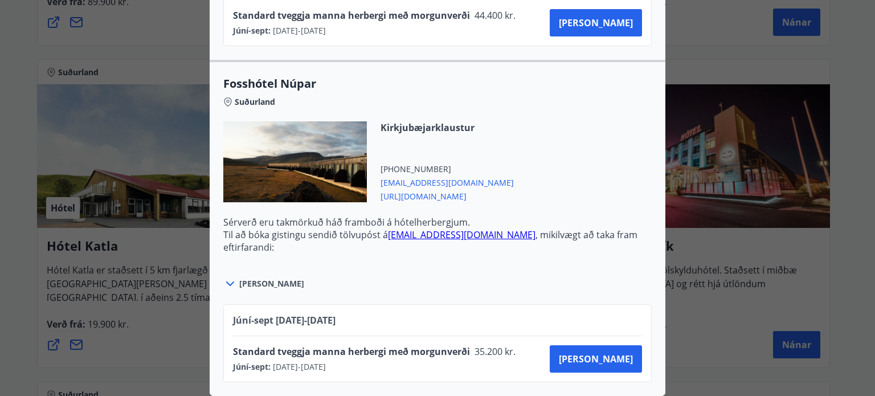
scroll to position [650, 0]
click at [436, 189] on span "[URL][DOMAIN_NAME]" at bounding box center [447, 196] width 133 height 14
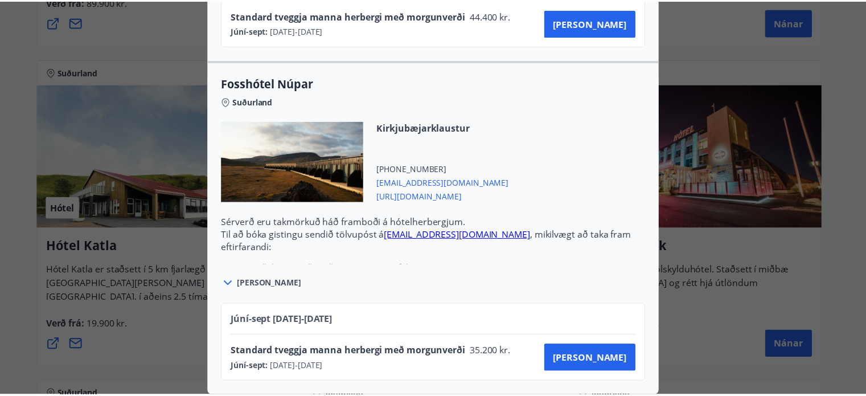
scroll to position [0, 0]
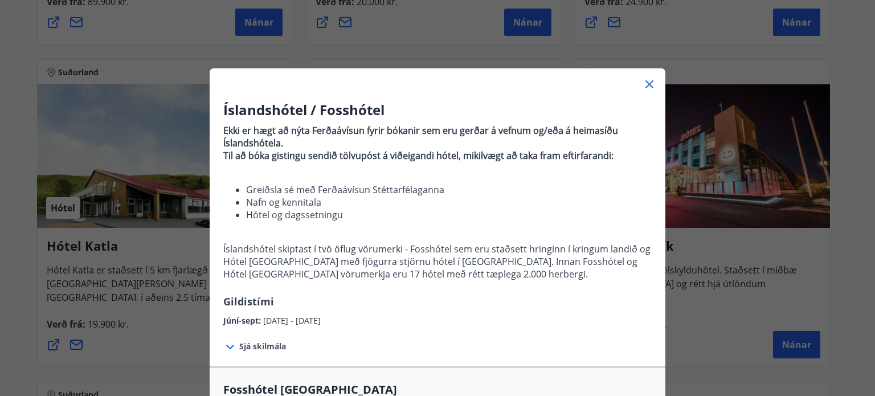
click at [754, 149] on div "Íslandshótel / Fosshótel Ekki er hægt að nýta Ferðaávísun fyrir bókanir sem eru…" at bounding box center [437, 198] width 875 height 396
click at [643, 83] on icon at bounding box center [650, 84] width 14 height 14
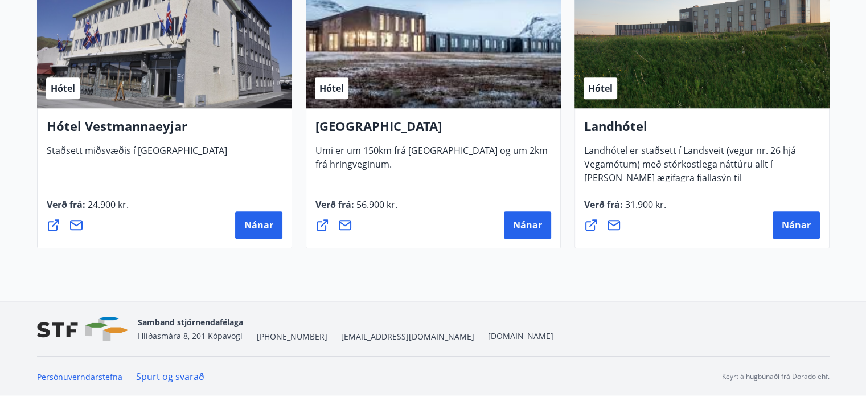
scroll to position [729, 0]
